Goal: Task Accomplishment & Management: Use online tool/utility

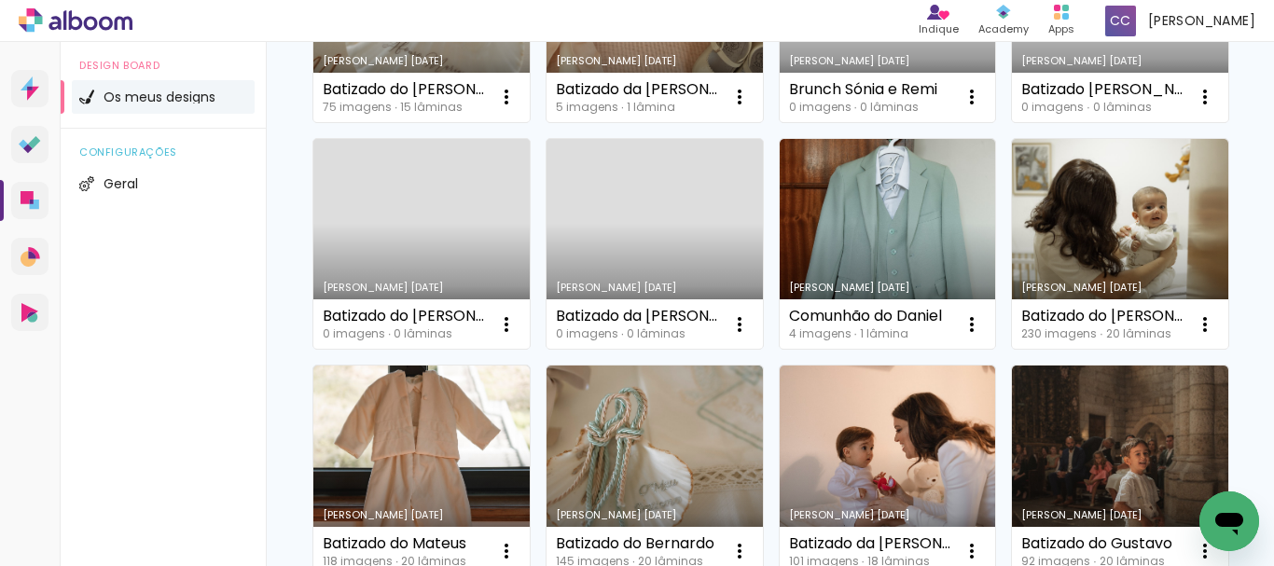
scroll to position [444, 0]
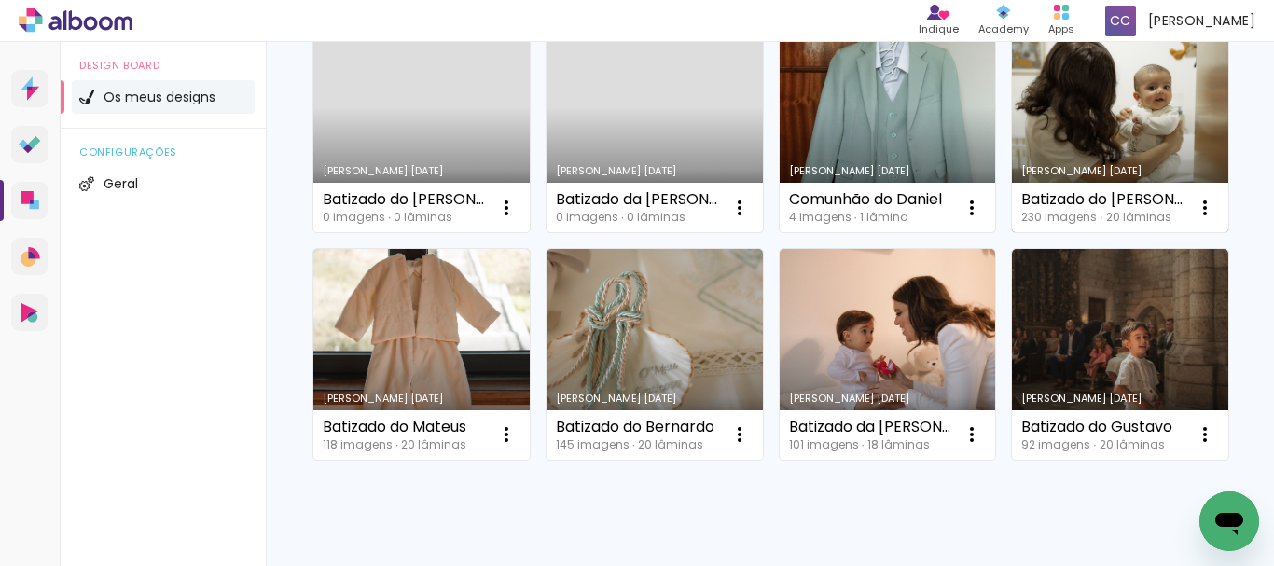
click at [1012, 233] on link "Criado em [DATE]" at bounding box center [1120, 127] width 216 height 211
